Goal: Information Seeking & Learning: Check status

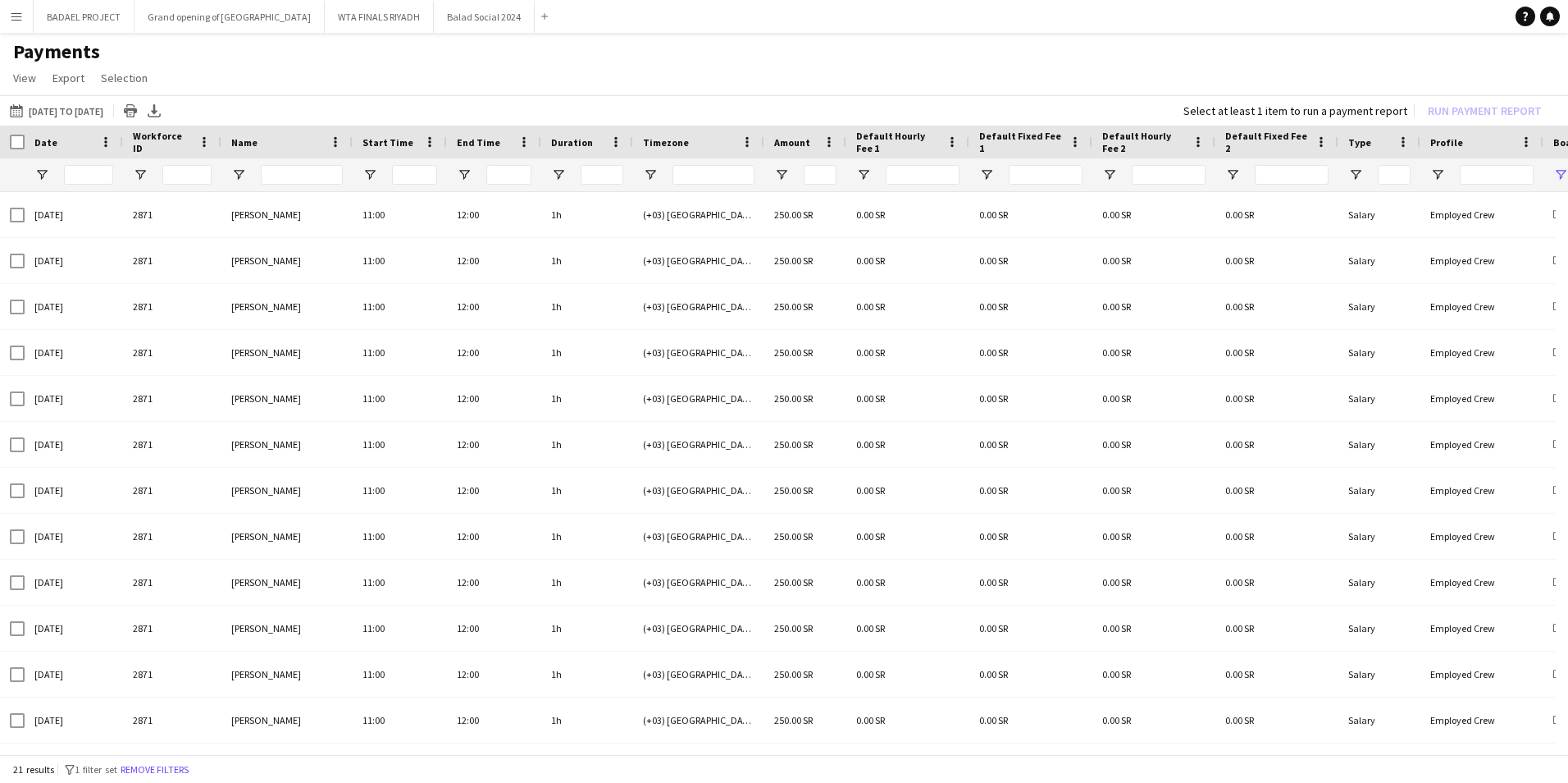
click at [560, 63] on h1 "Payments" at bounding box center [784, 51] width 1568 height 24
click at [19, 15] on app-icon "Menu" at bounding box center [16, 16] width 13 height 14
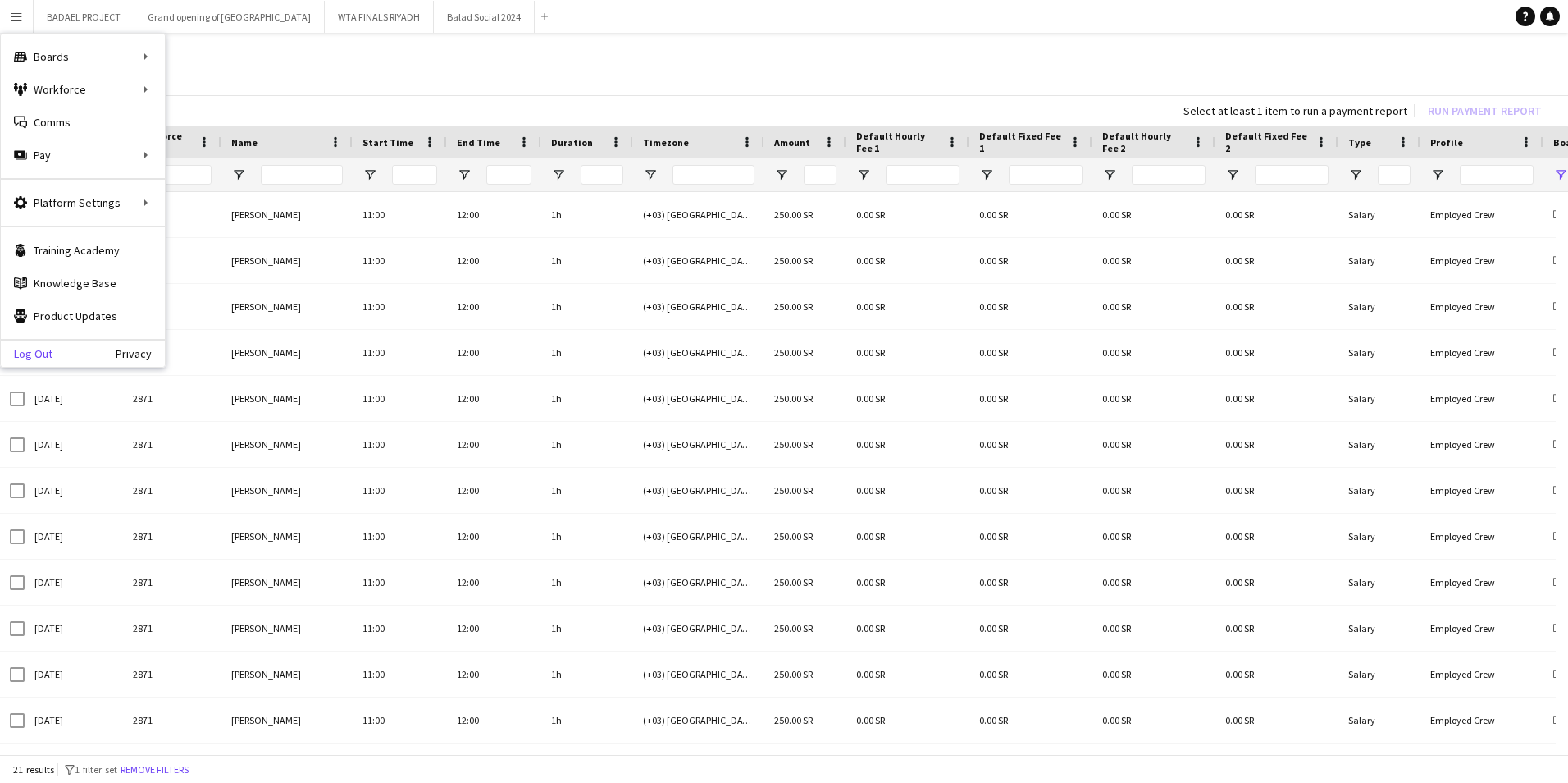
click at [41, 354] on link "Log Out" at bounding box center [26, 354] width 51 height 14
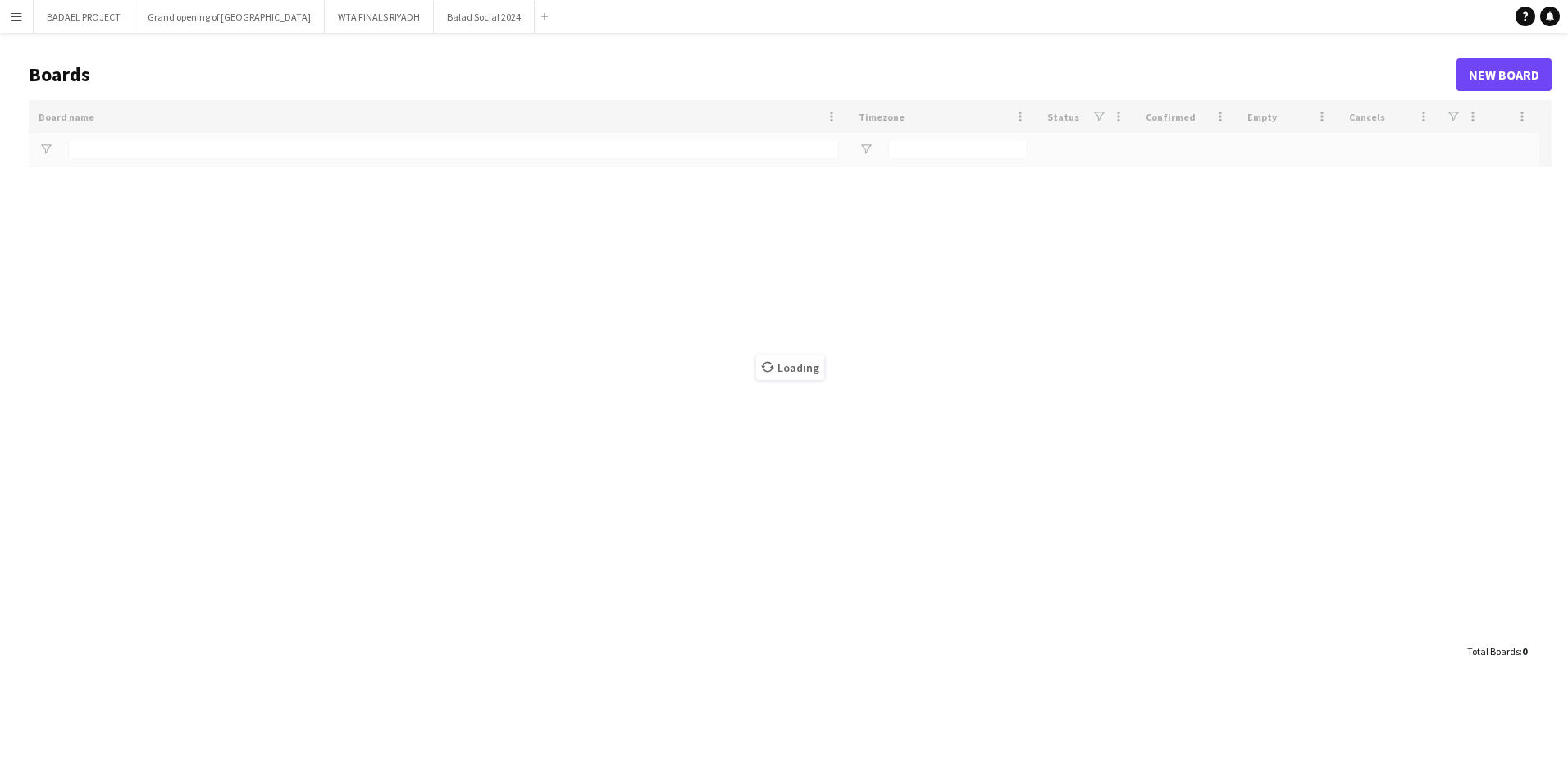
type input "*****"
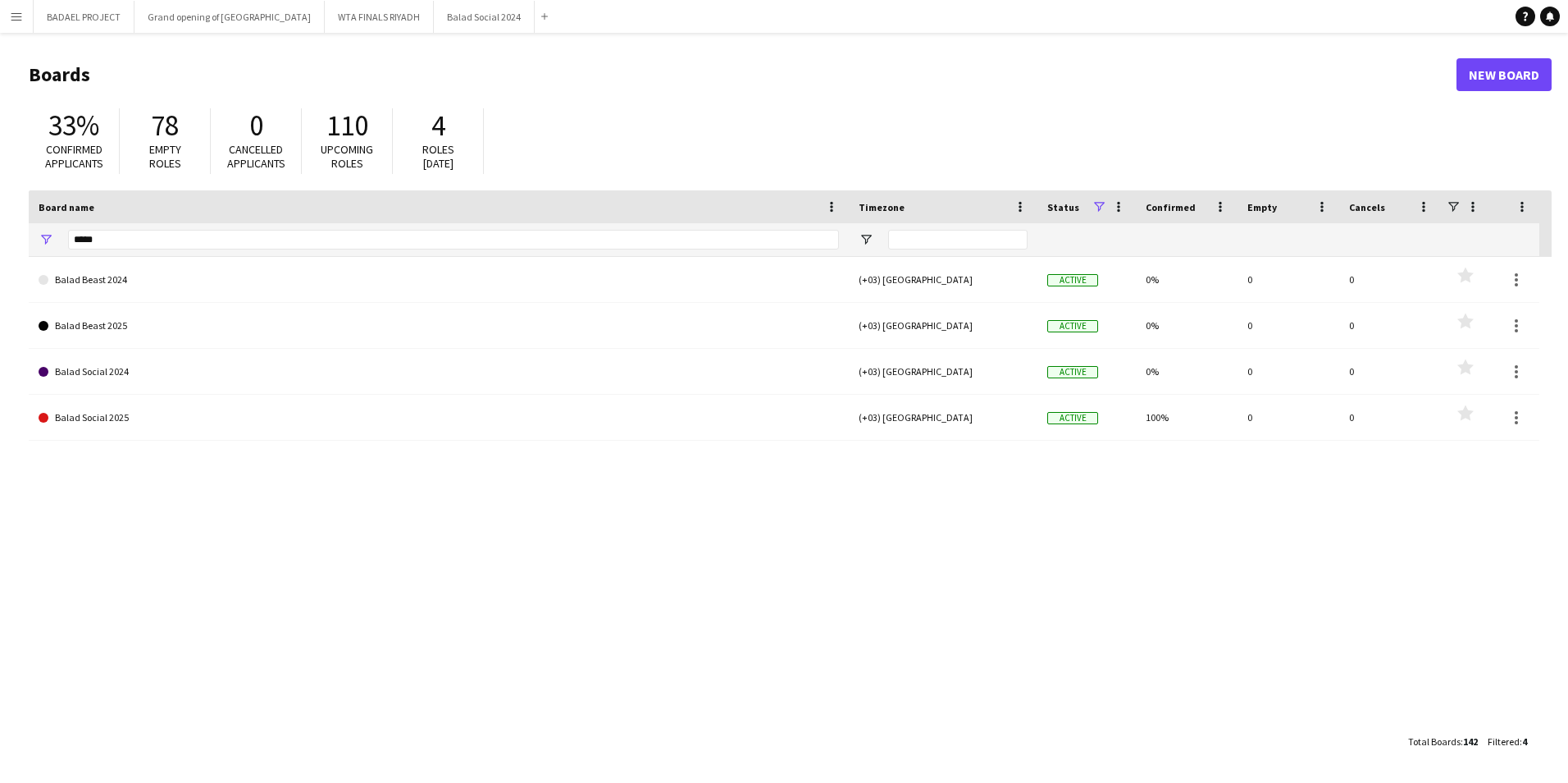
click at [14, 14] on app-icon "Menu" at bounding box center [16, 16] width 13 height 14
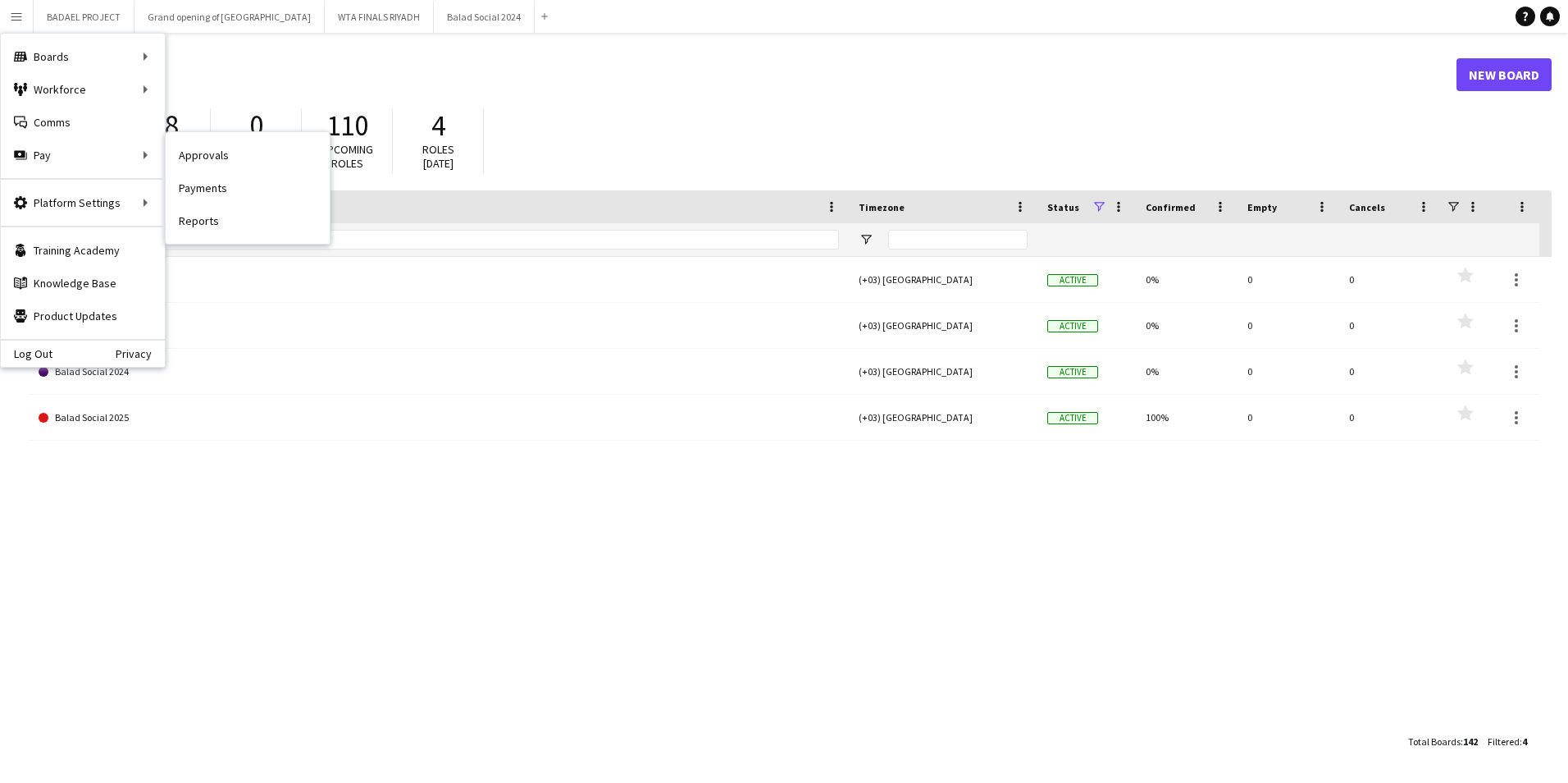
click at [221, 185] on link "Payments" at bounding box center [247, 188] width 164 height 32
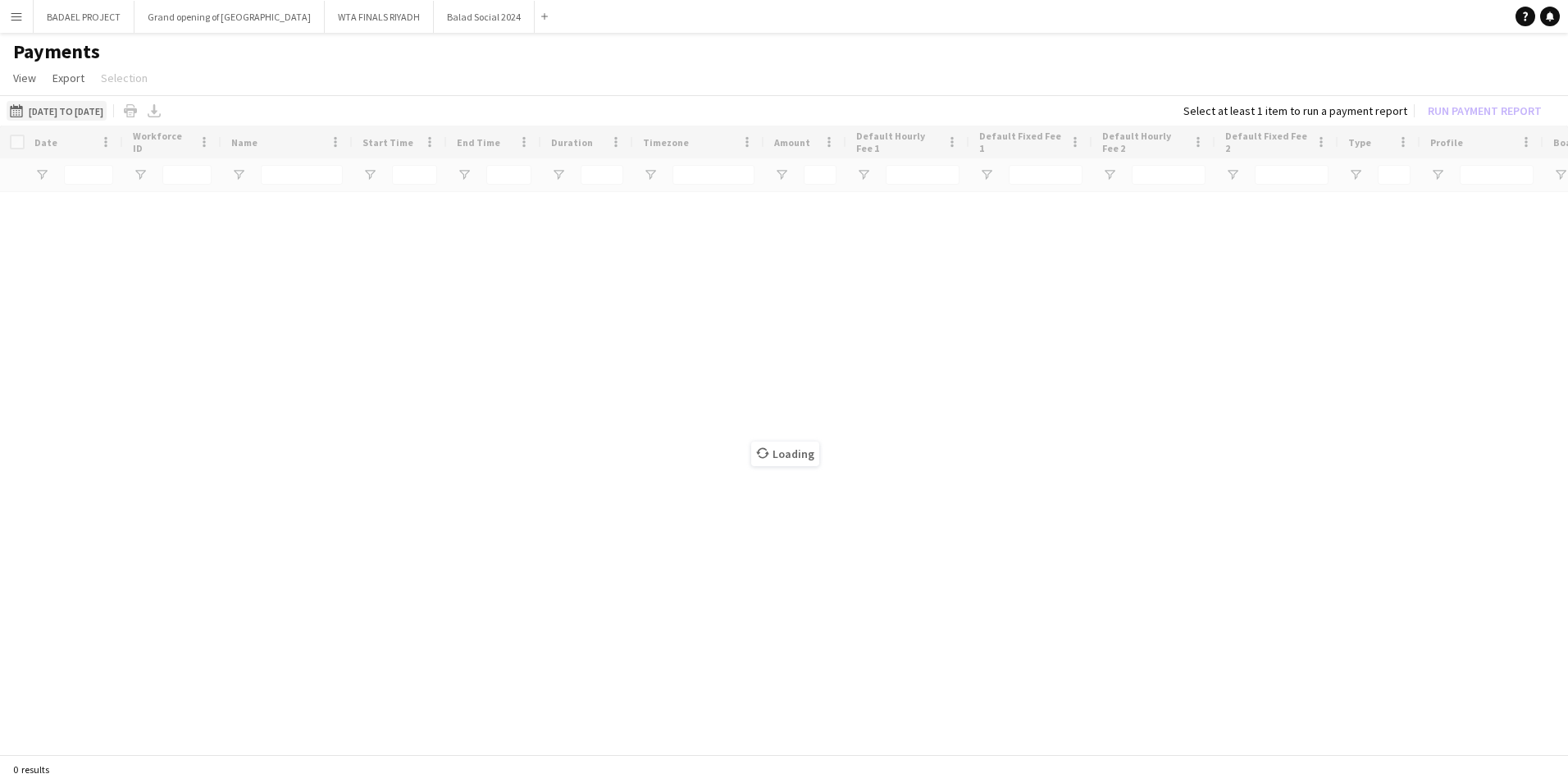
click at [85, 107] on button "[DATE] to [DATE] [DATE] to [DATE]" at bounding box center [56, 111] width 100 height 20
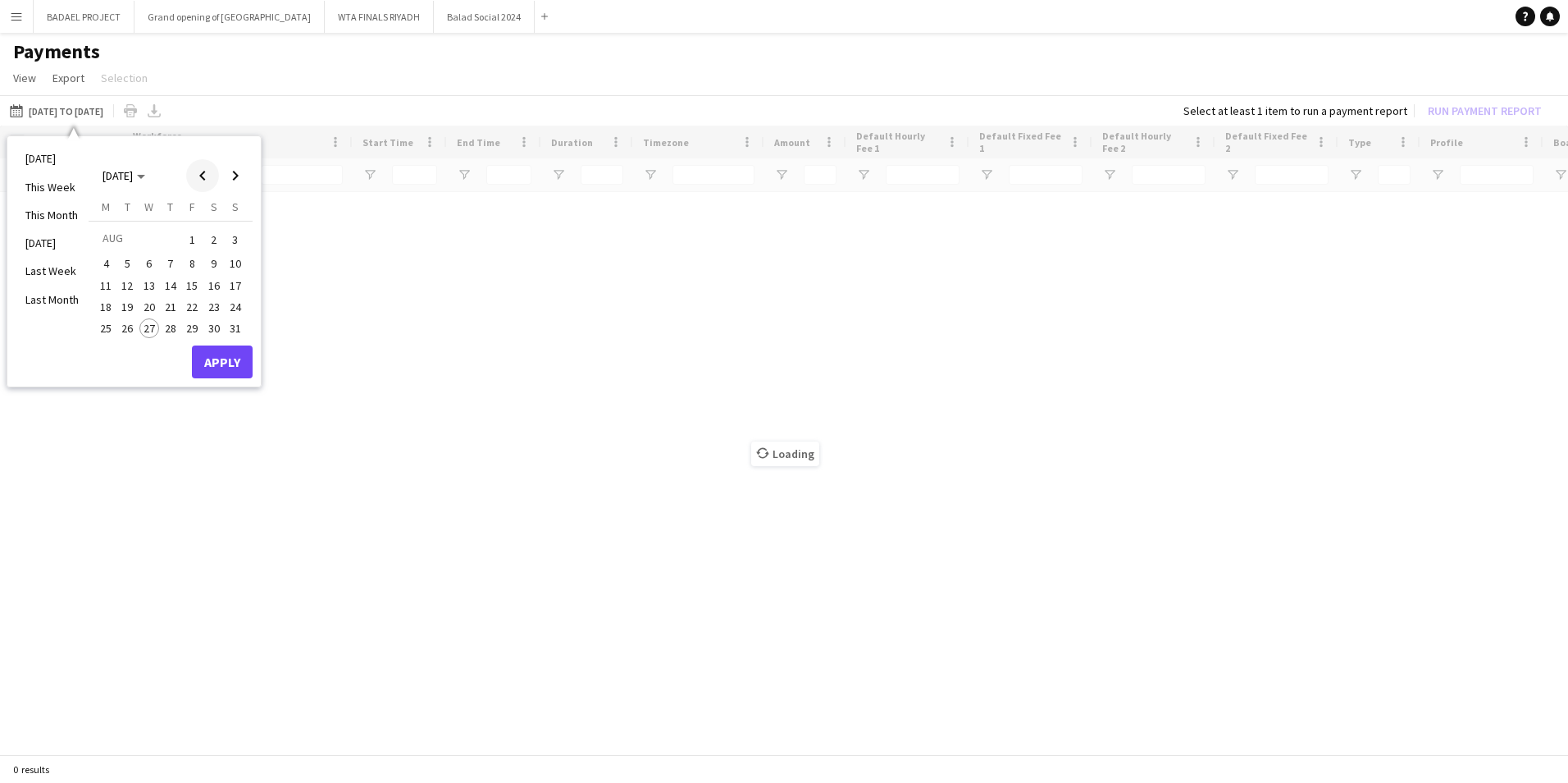
click at [202, 172] on span "Previous month" at bounding box center [202, 176] width 32 height 32
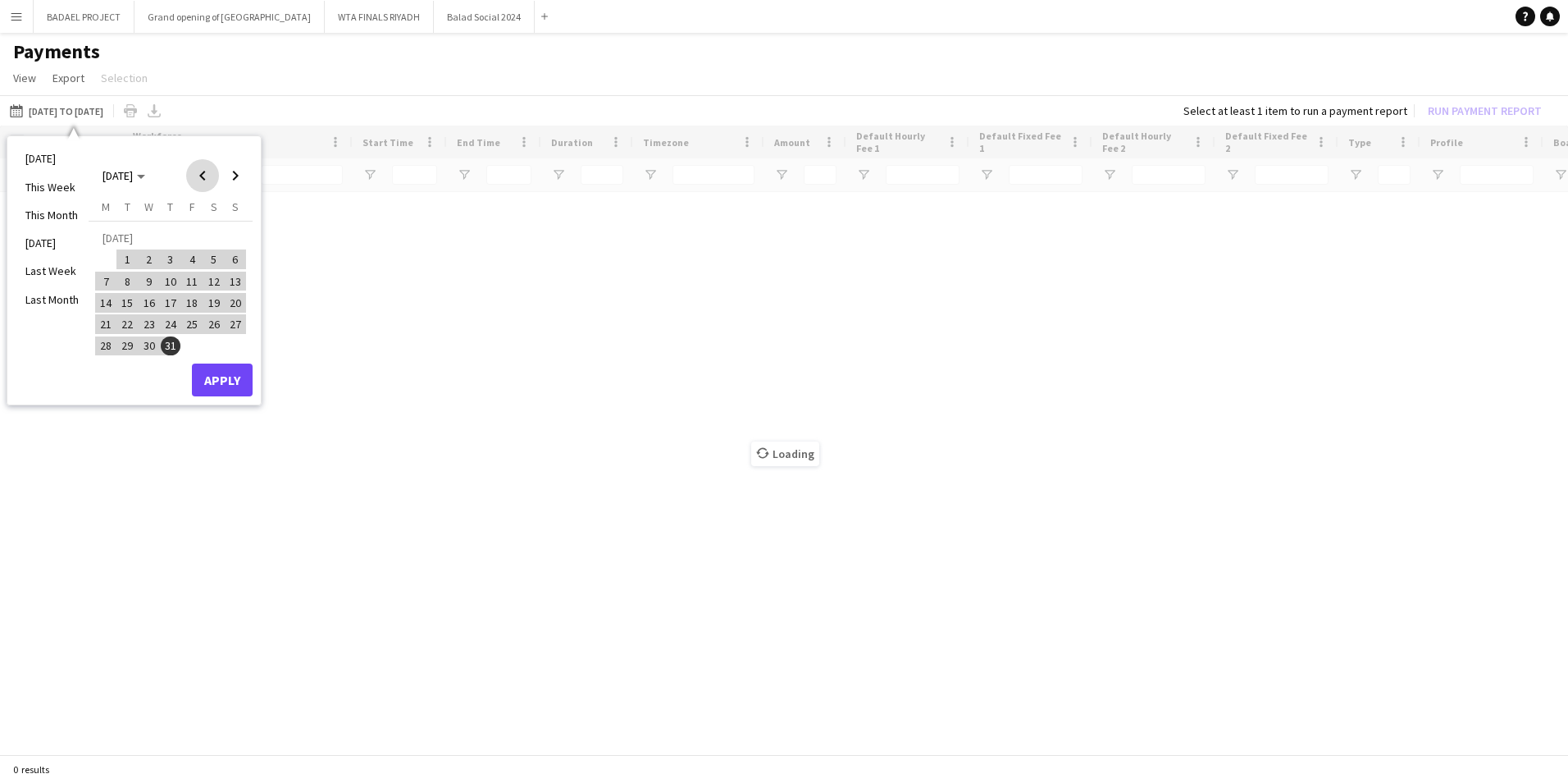
click at [202, 172] on span "Previous month" at bounding box center [202, 176] width 32 height 32
click at [129, 256] on span "1" at bounding box center [128, 259] width 20 height 20
click at [233, 174] on span "Next month" at bounding box center [235, 176] width 32 height 32
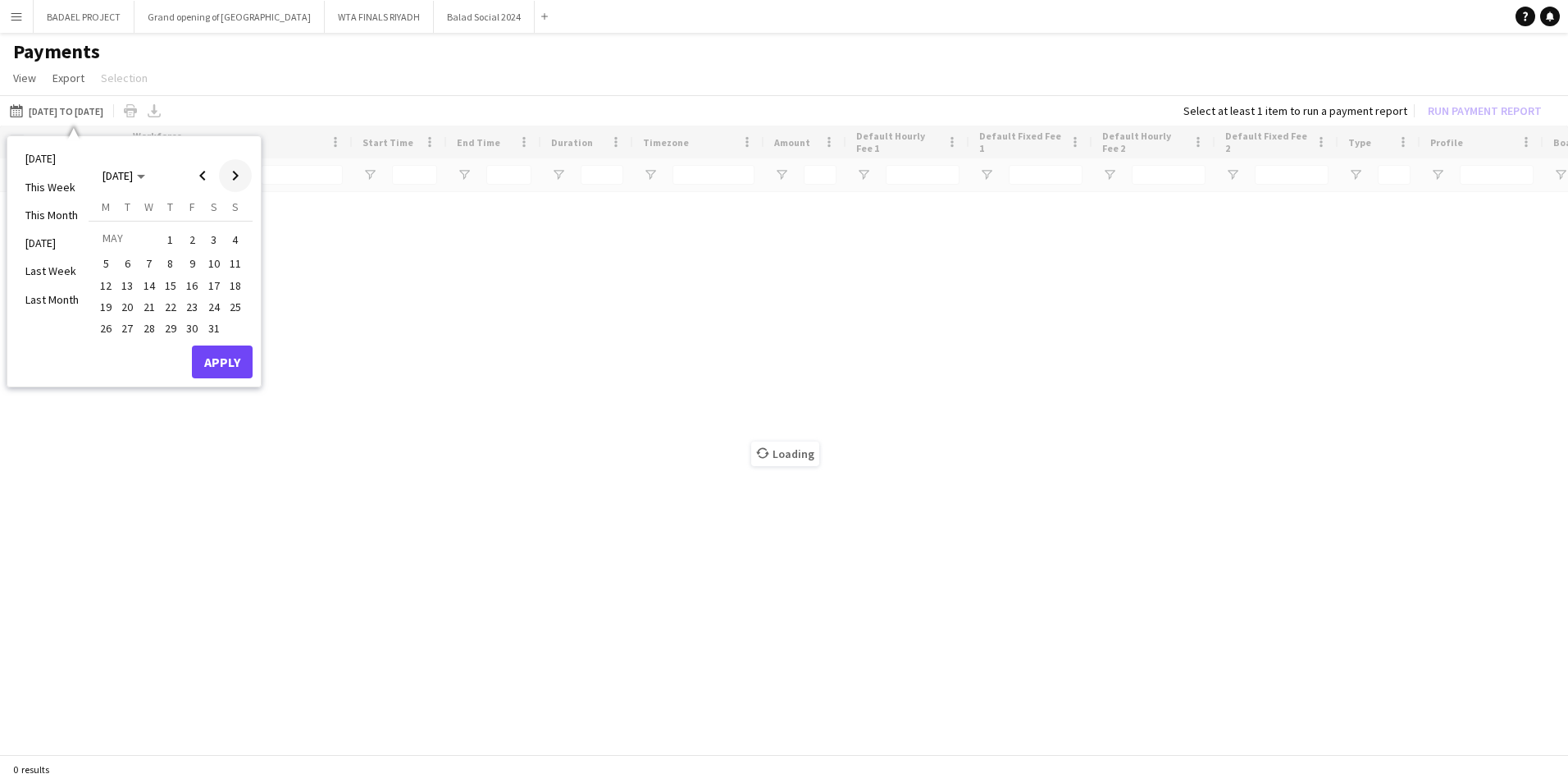
click at [233, 174] on span "Next month" at bounding box center [235, 176] width 32 height 32
click at [204, 176] on span "Previous month" at bounding box center [202, 176] width 32 height 32
click at [237, 175] on span "Next month" at bounding box center [235, 176] width 32 height 32
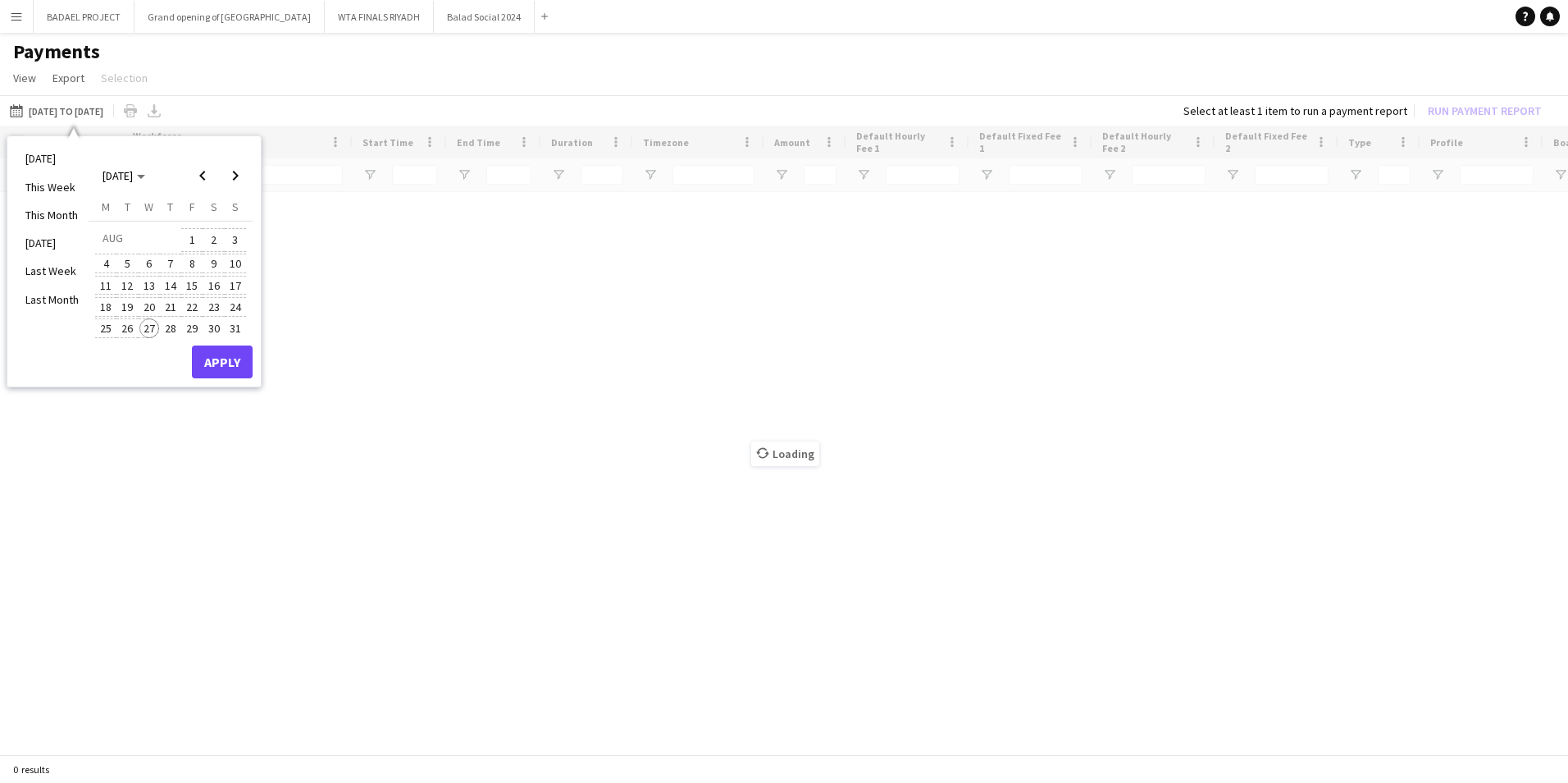
click at [149, 328] on span "27" at bounding box center [149, 328] width 20 height 20
click at [223, 358] on button "Apply" at bounding box center [221, 362] width 60 height 32
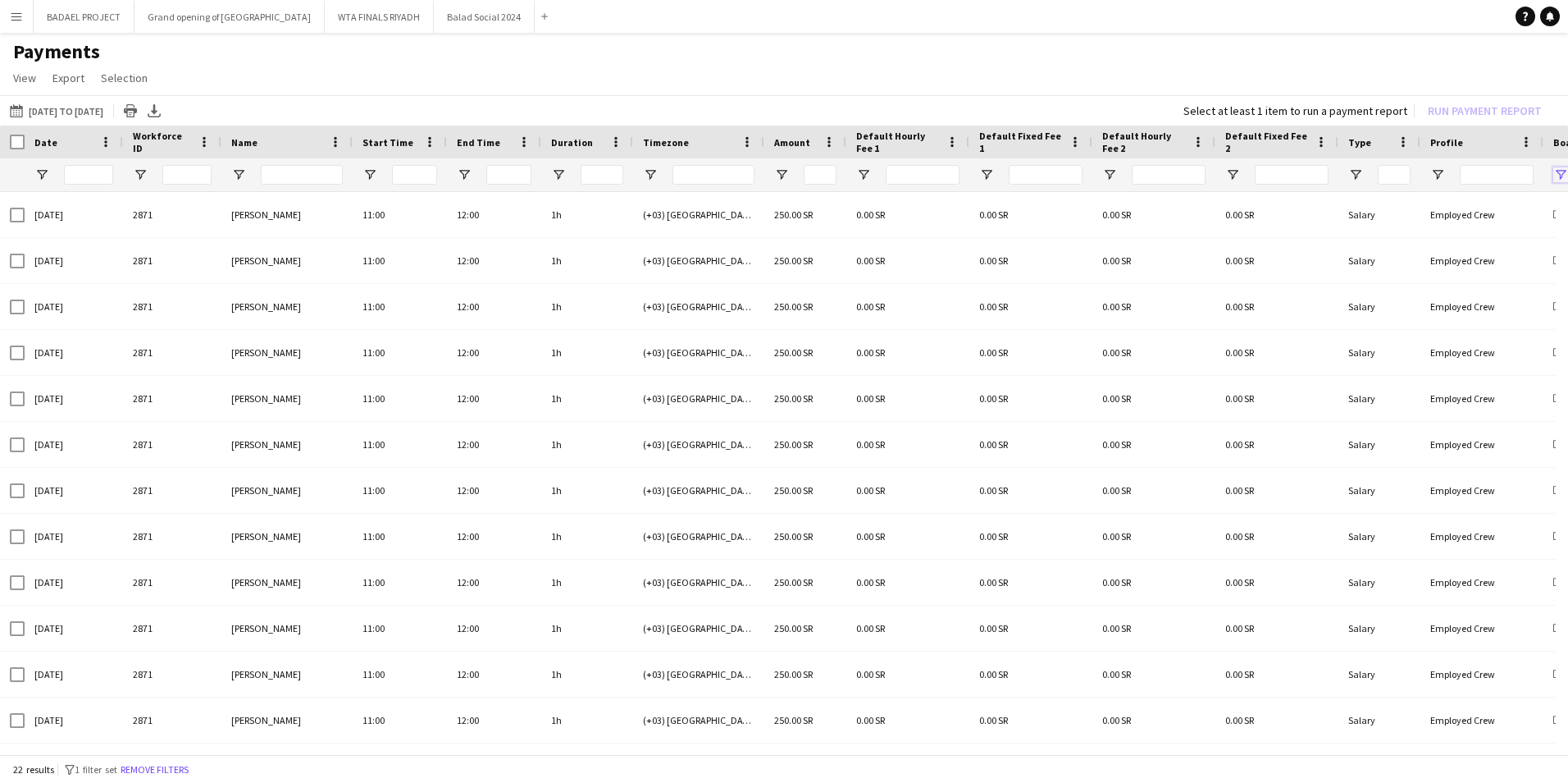
click at [1560, 173] on span "Open Filter Menu" at bounding box center [1561, 175] width 14 height 14
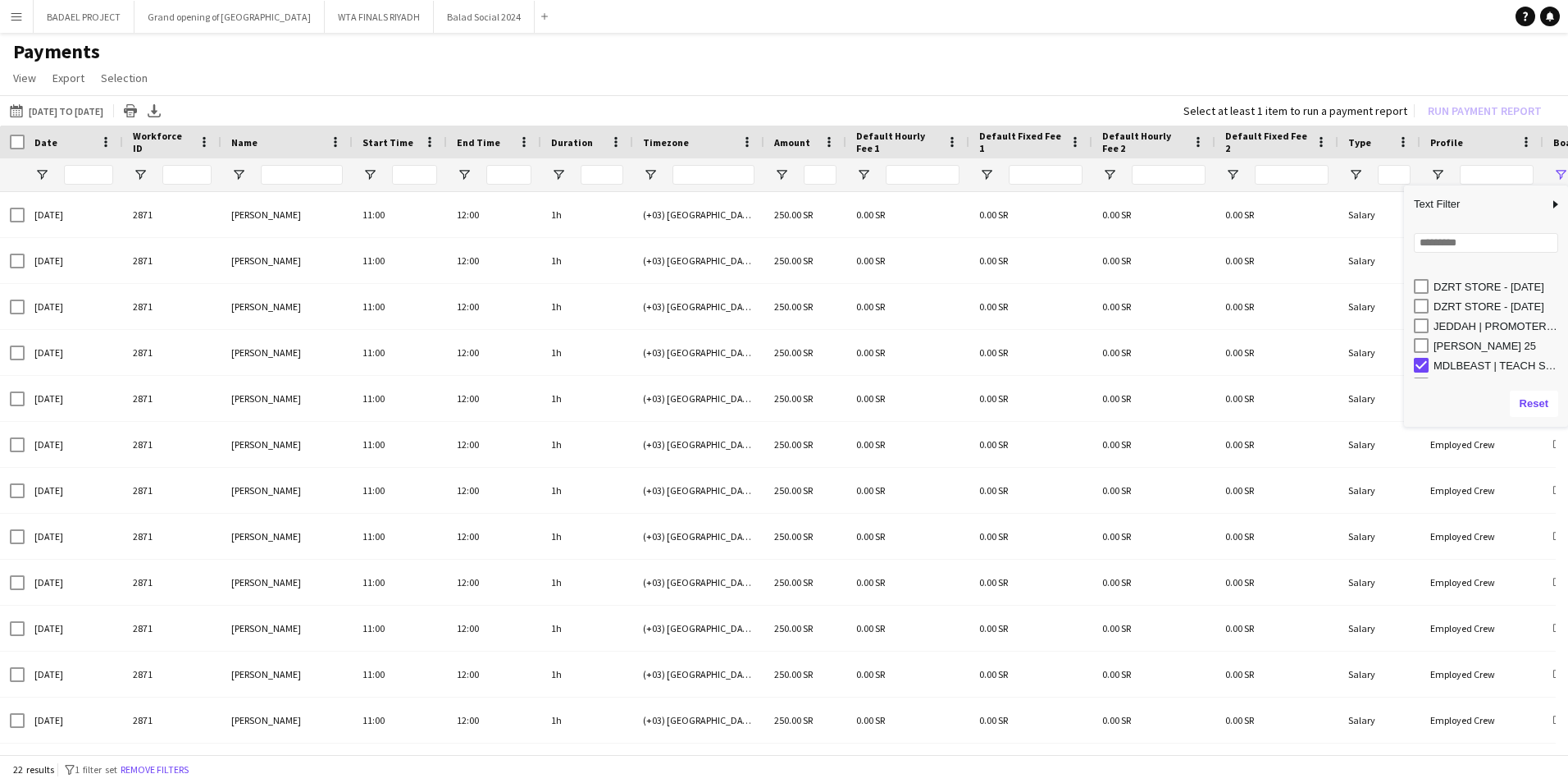
scroll to position [164, 0]
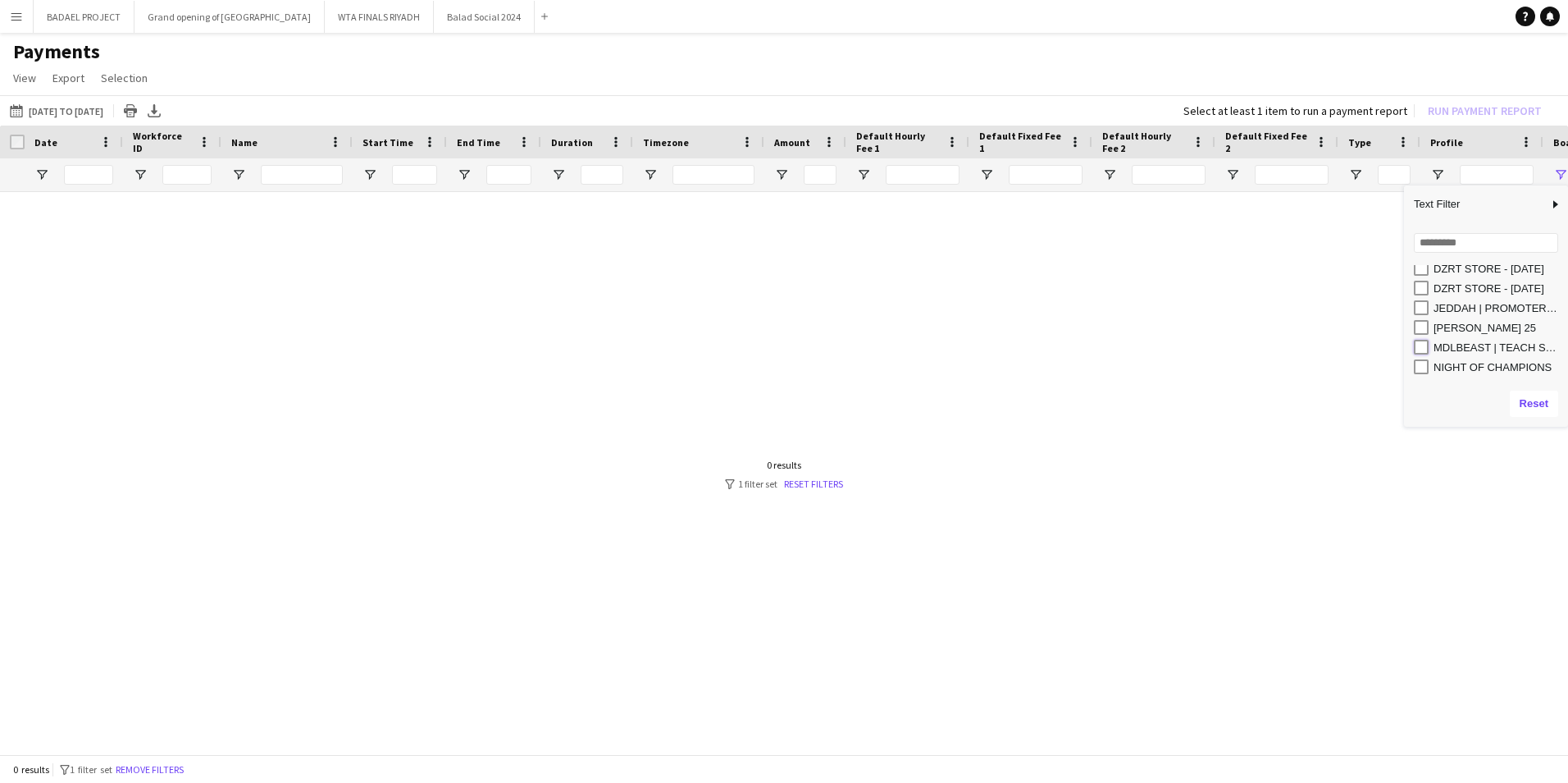
type input "**********"
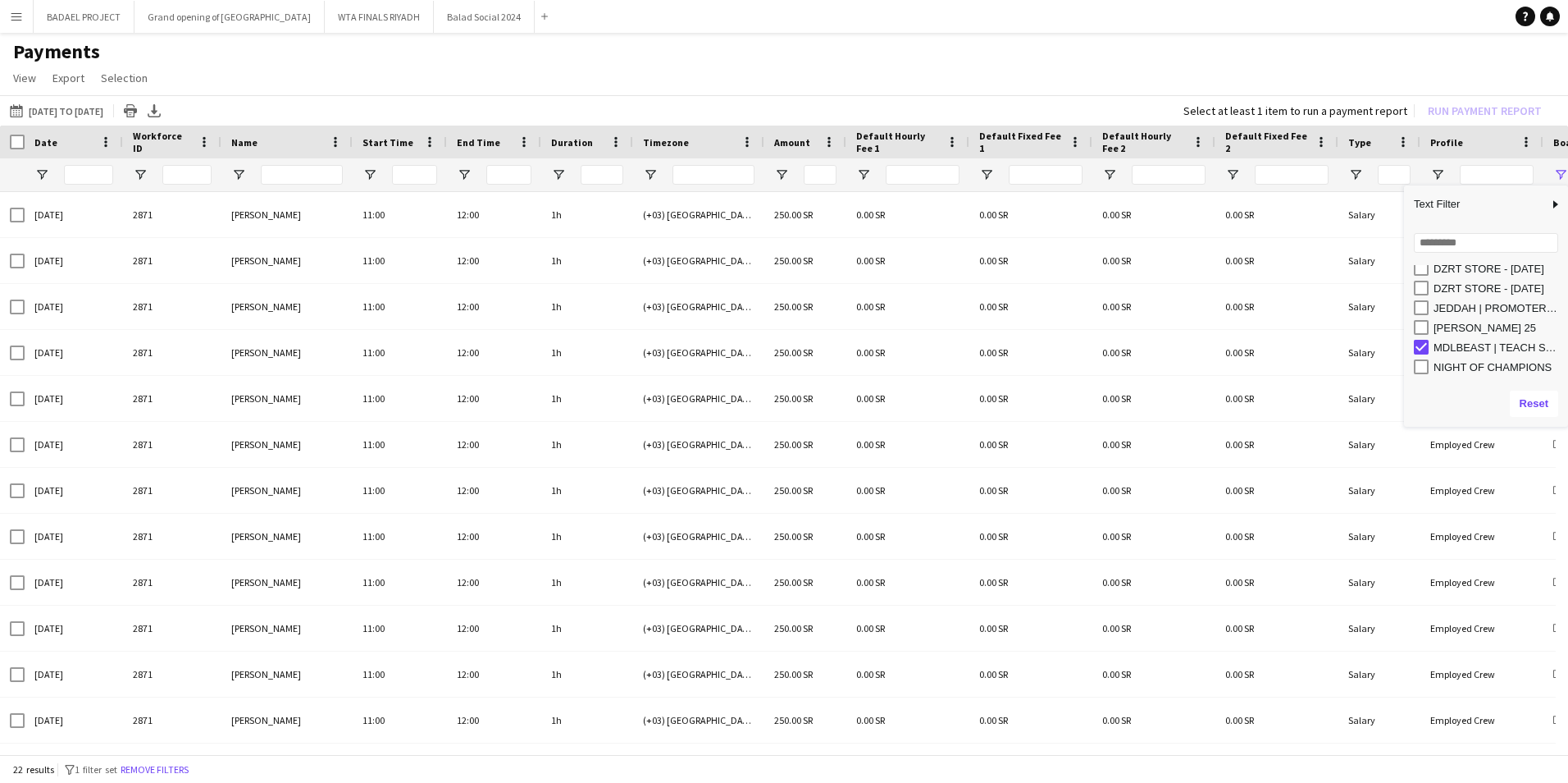
click at [1103, 62] on h1 "Payments" at bounding box center [784, 51] width 1568 height 24
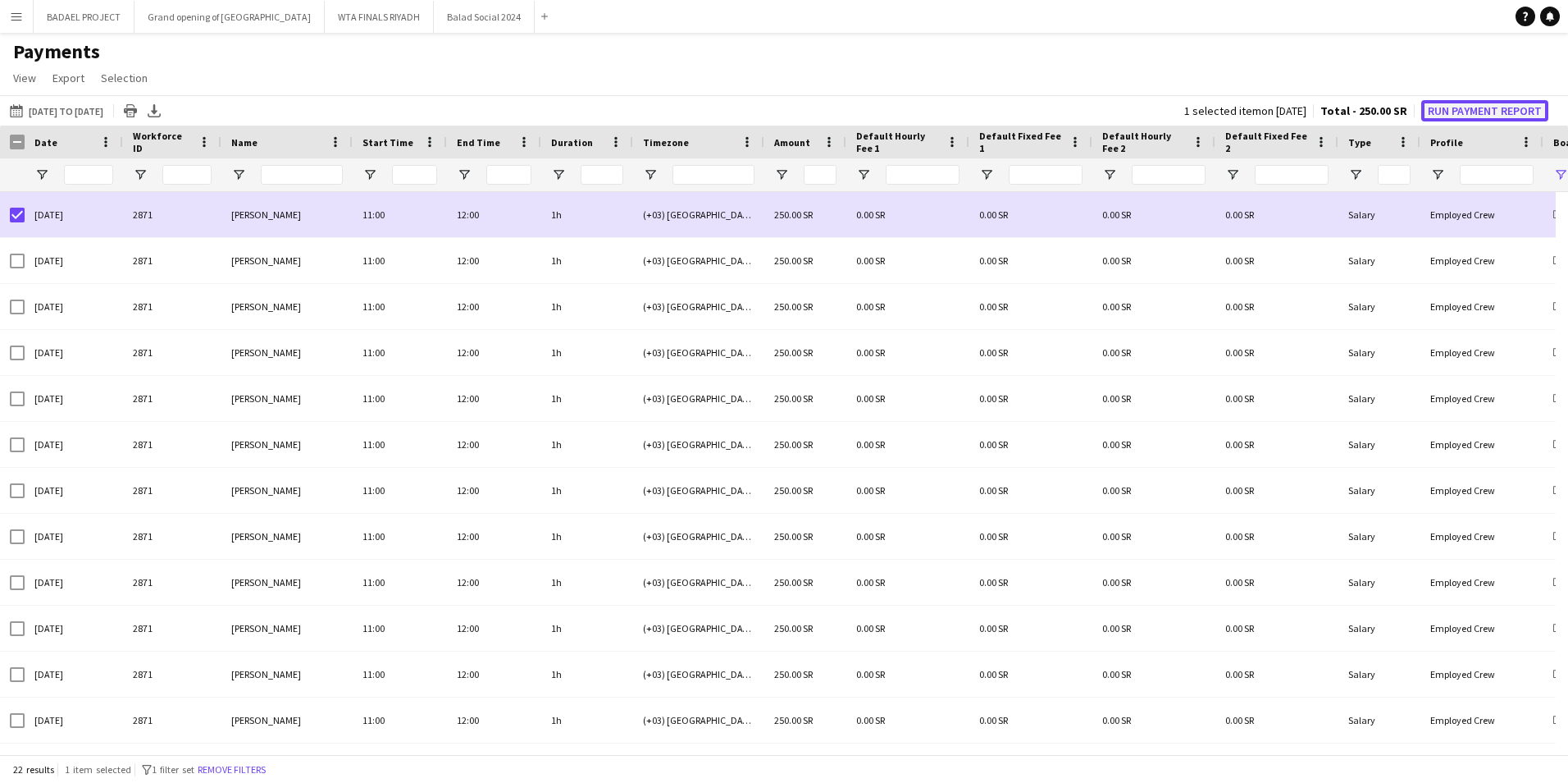
click at [1456, 108] on button "Run Payment Report" at bounding box center [1484, 111] width 127 height 22
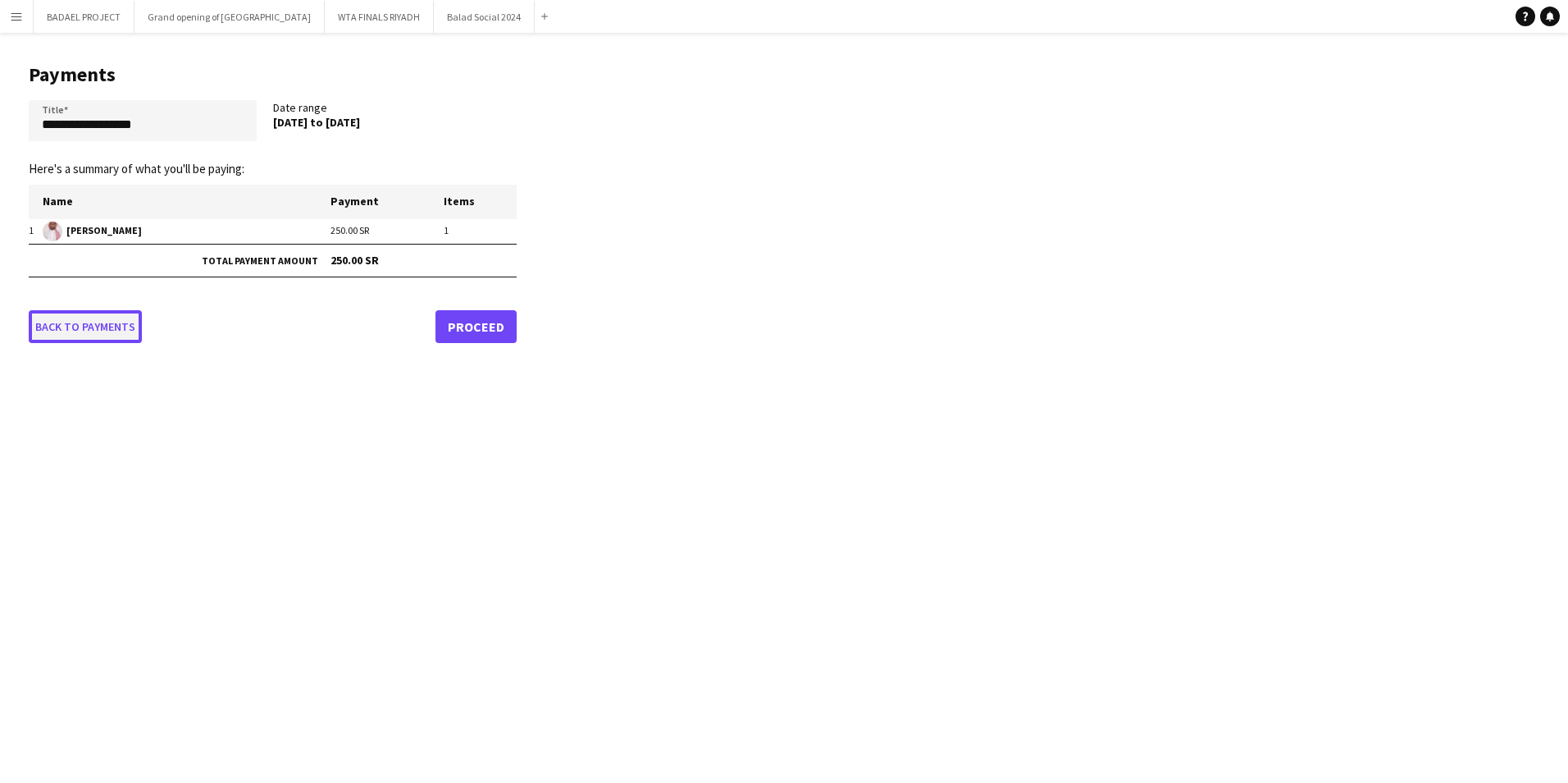
click at [93, 328] on link "Back to payments" at bounding box center [85, 327] width 113 height 32
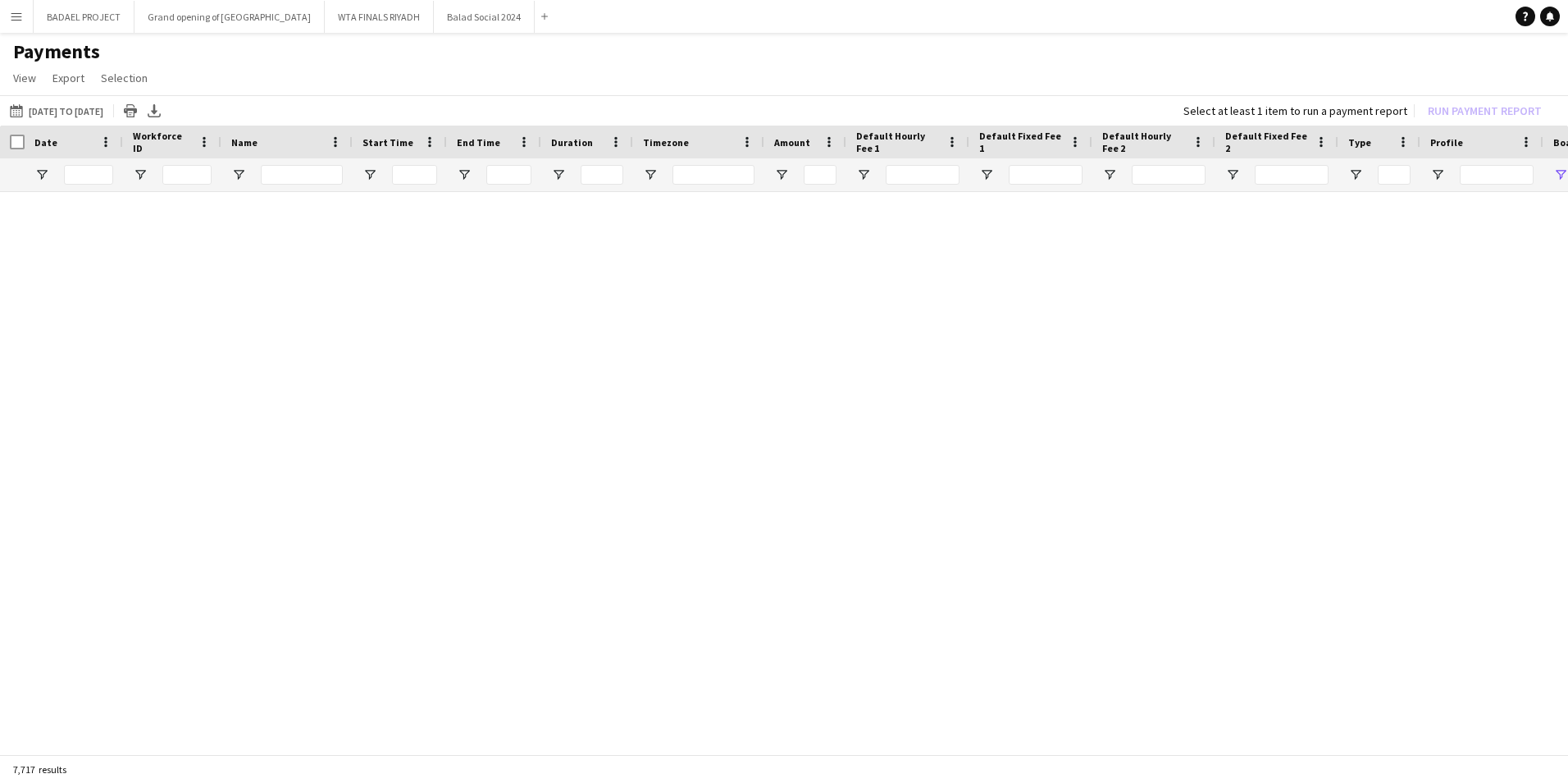
type input "**********"
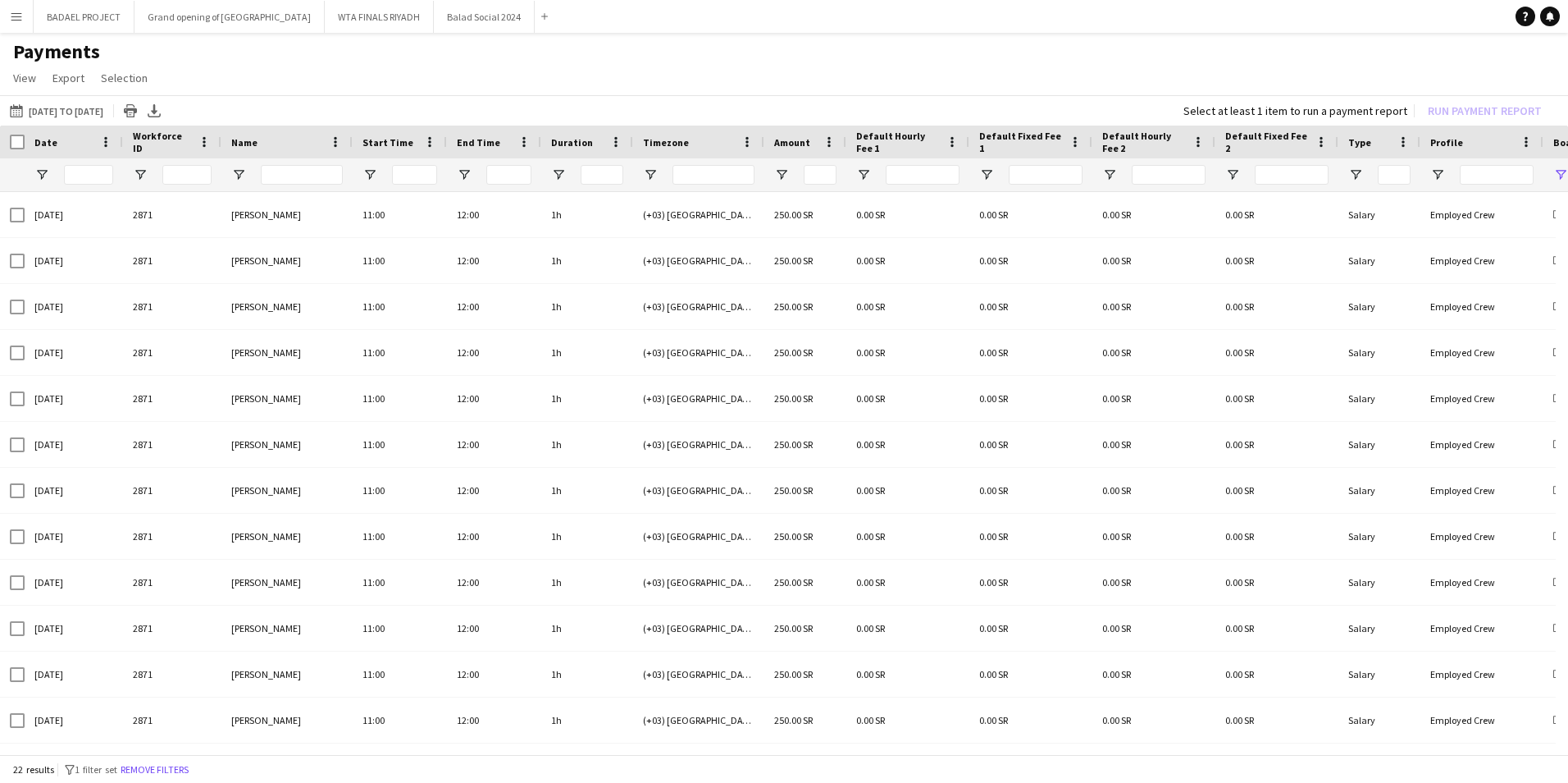
click at [629, 67] on app-page-menu "View Customise view Customise filters Reset Filters Reset View Reset All Export…" at bounding box center [784, 79] width 1568 height 32
click at [977, 61] on h1 "Payments" at bounding box center [784, 51] width 1568 height 24
click at [846, 70] on app-page-menu "View Customise view Customise filters Reset Filters Reset View Reset All Export…" at bounding box center [784, 79] width 1568 height 32
